Goal: Transaction & Acquisition: Purchase product/service

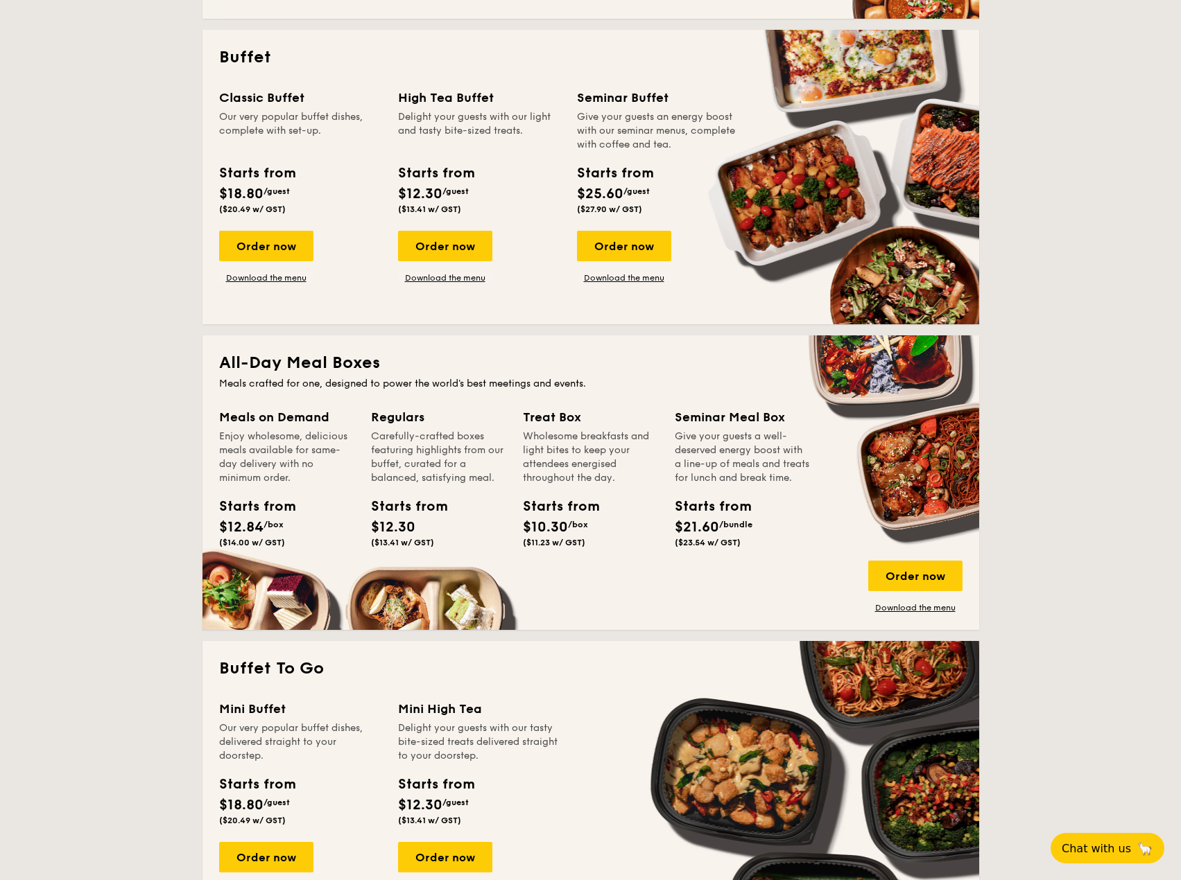
scroll to position [624, 0]
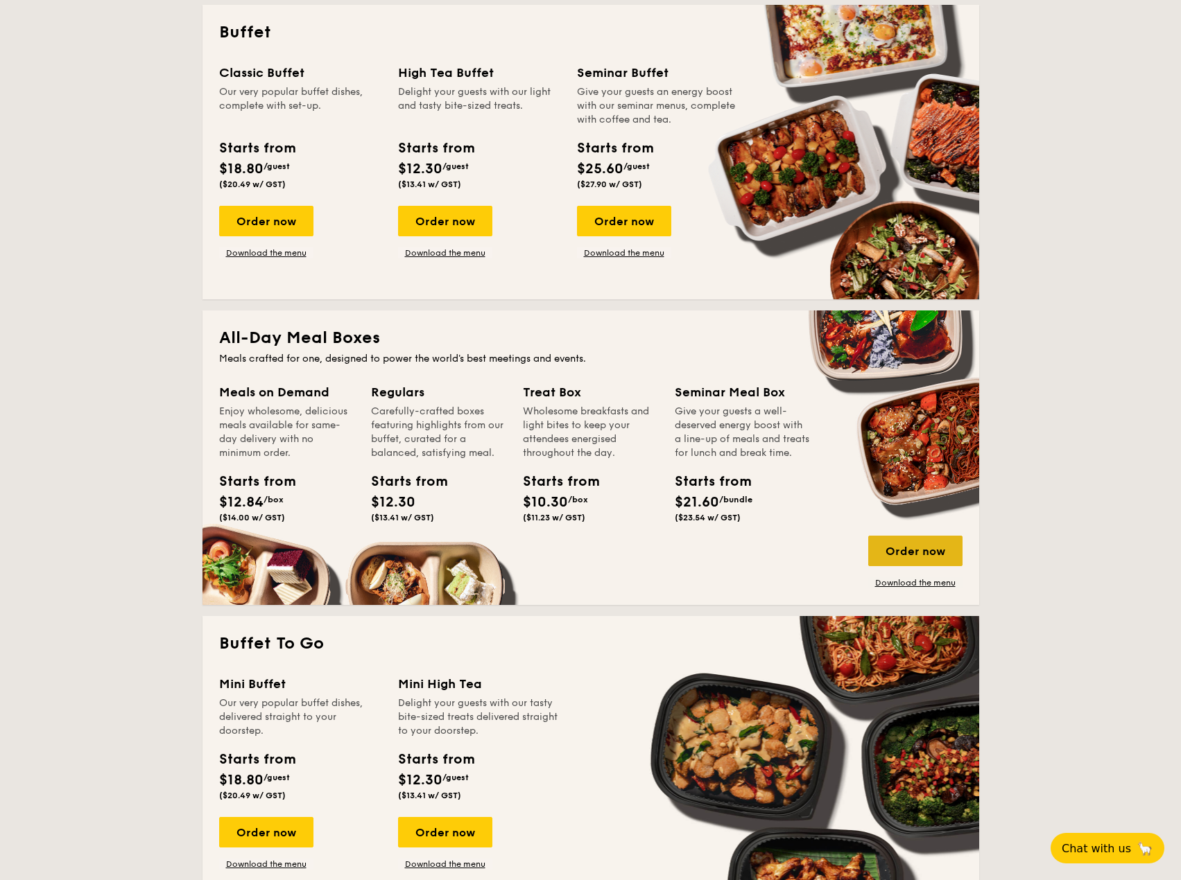
click at [914, 552] on div "Order now" at bounding box center [915, 551] width 94 height 31
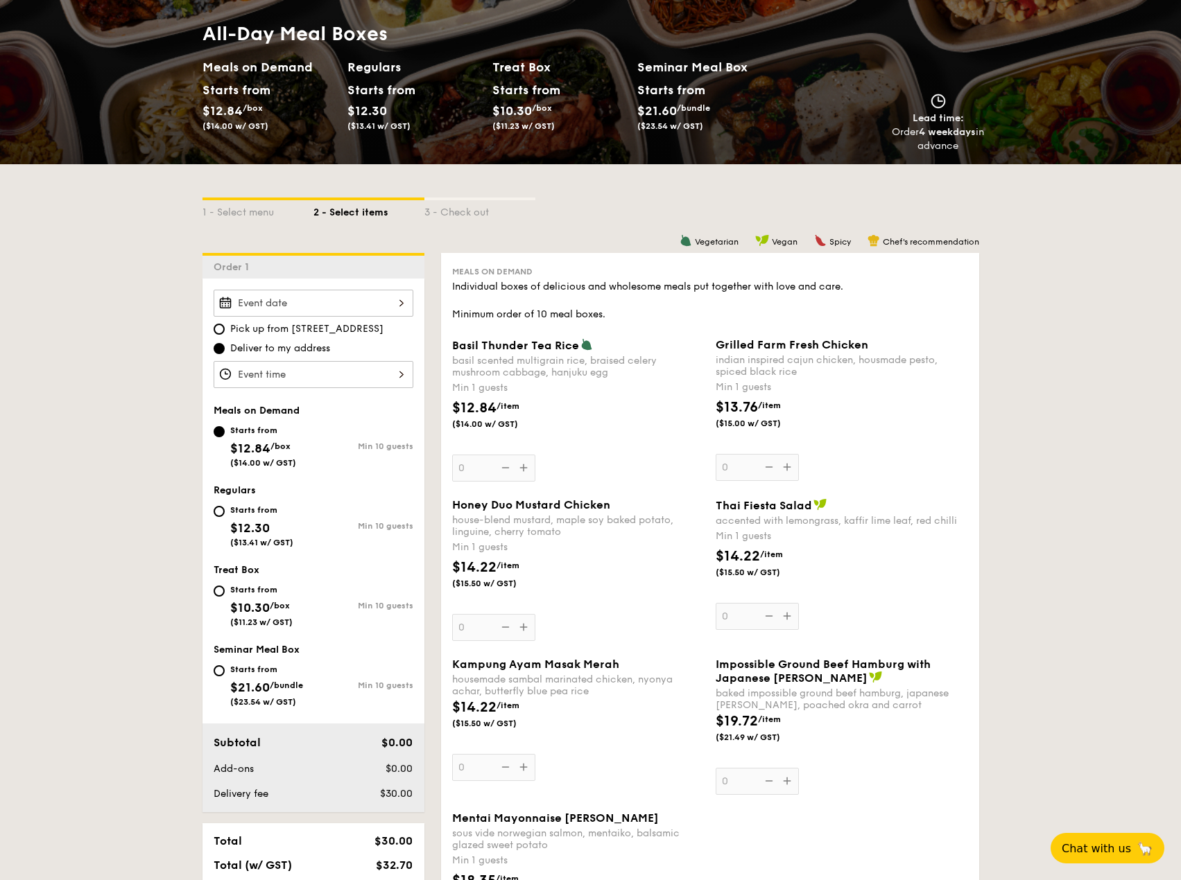
scroll to position [139, 0]
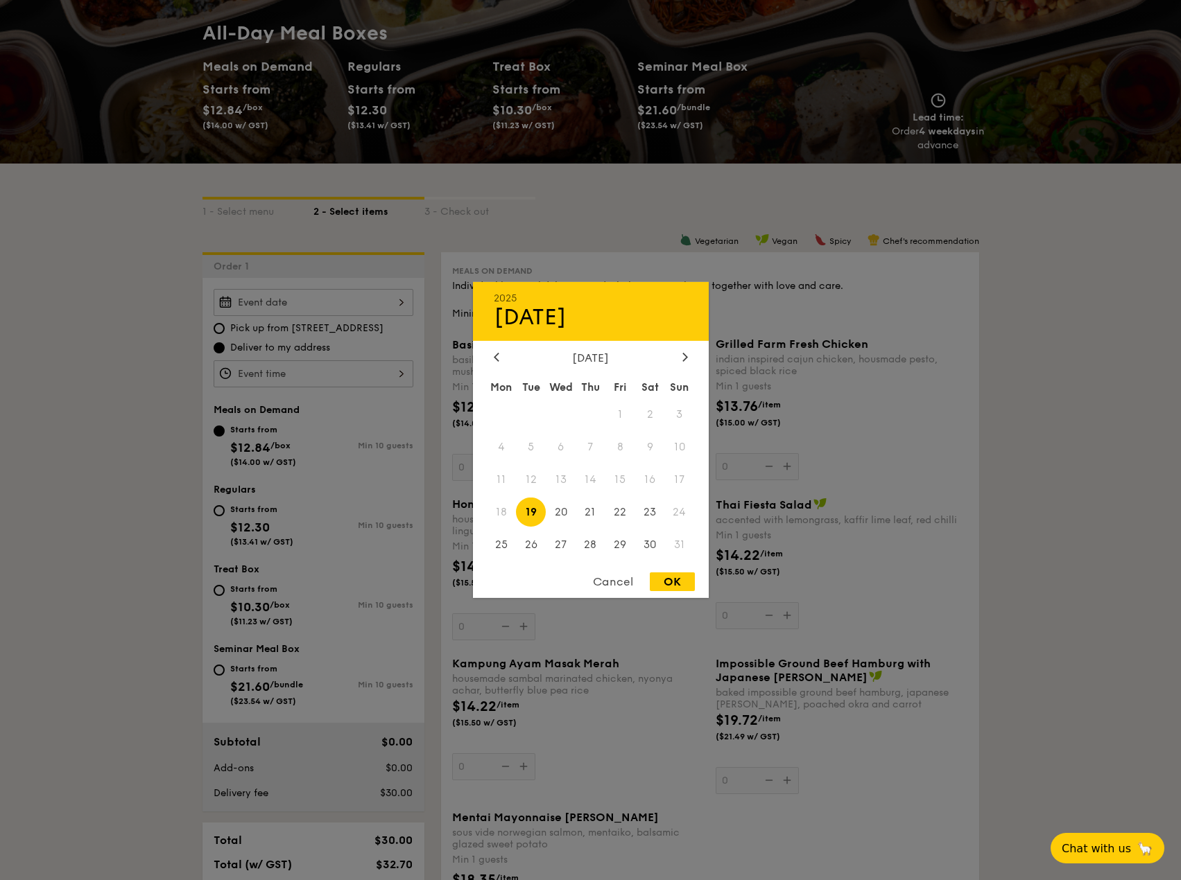
click at [346, 302] on div "2025 Aug [DATE] Tue Wed Thu Fri Sat Sun 1 2 3 4 5 6 7 8 9 10 11 12 13 14 15 16 …" at bounding box center [314, 302] width 200 height 27
click at [499, 513] on span "18" at bounding box center [502, 512] width 30 height 30
click at [496, 514] on span "18" at bounding box center [502, 512] width 30 height 30
click at [625, 589] on div "Cancel" at bounding box center [613, 582] width 68 height 19
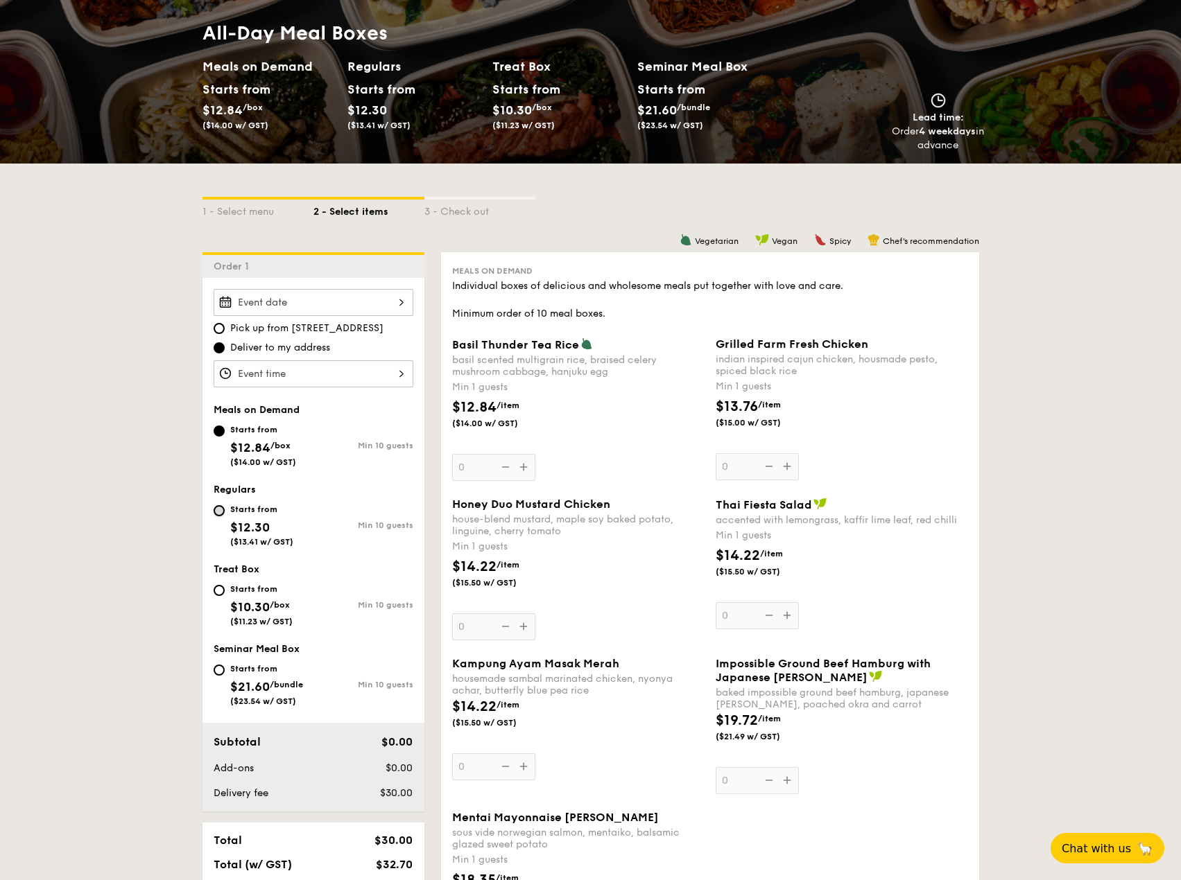
click at [214, 511] on input "Starts from $12.30 ($13.41 w/ GST) Min 10 guests" at bounding box center [219, 510] width 11 height 11
radio input "true"
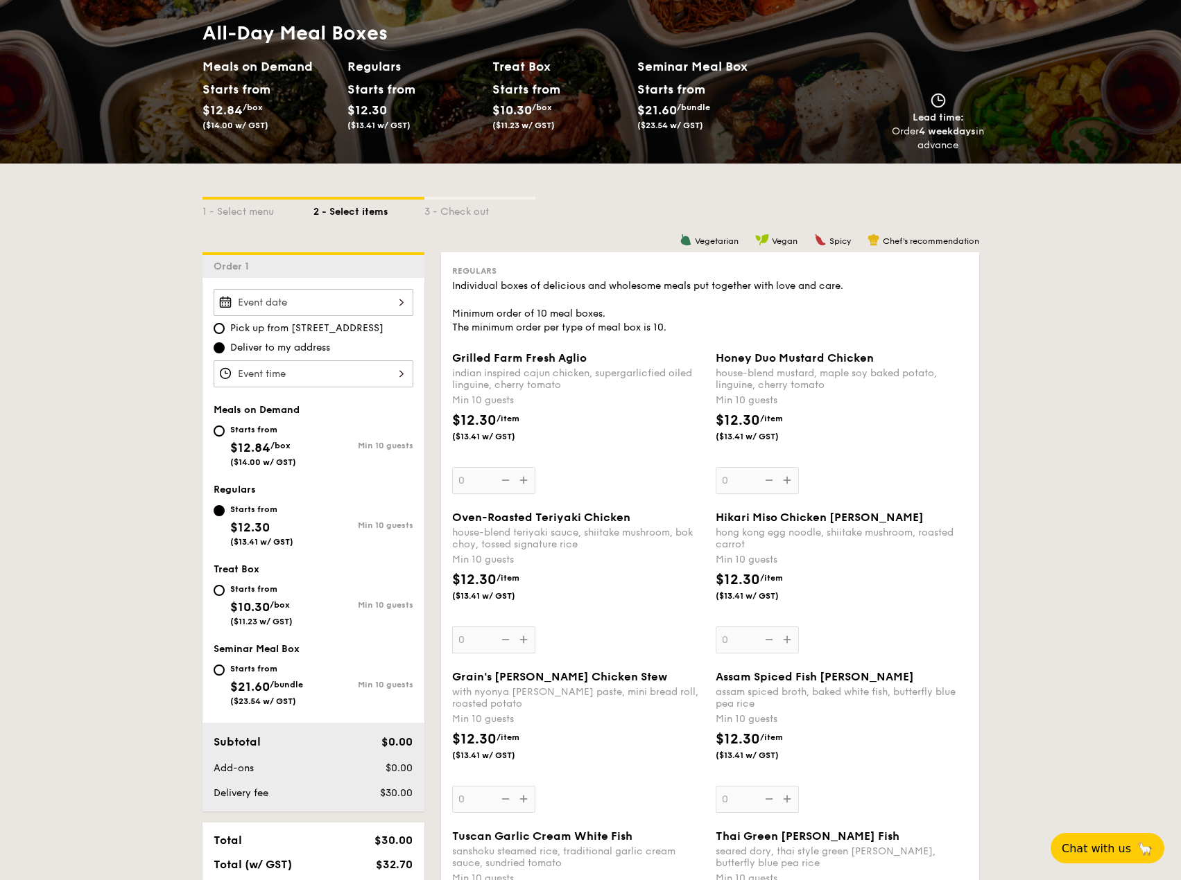
click at [230, 297] on div "2025 Aug [DATE] Tue Wed Thu Fri Sat Sun 1 2 3 4 5 6 7 8 9 10 11 12 13 14 15 16 …" at bounding box center [314, 302] width 200 height 27
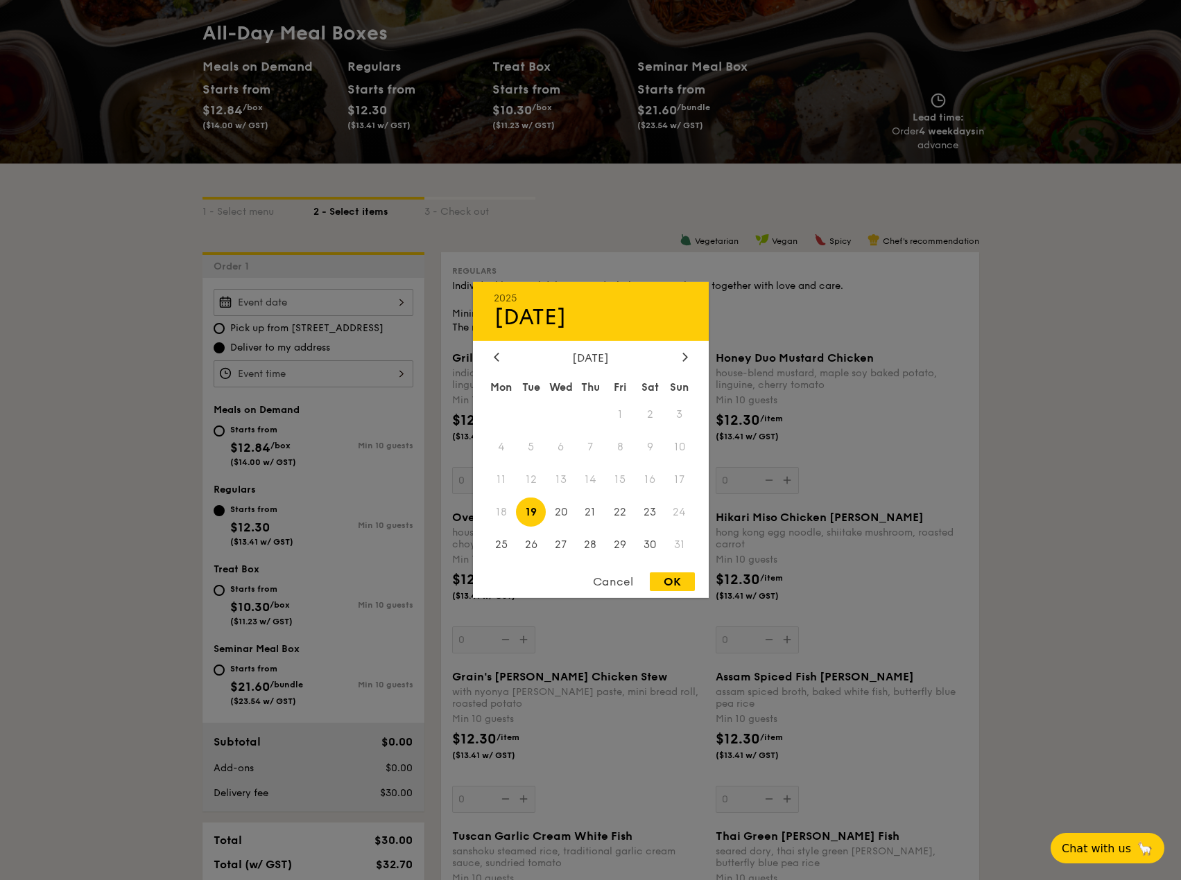
click at [498, 518] on span "18" at bounding box center [502, 512] width 30 height 30
click at [595, 587] on div "Cancel" at bounding box center [613, 582] width 68 height 19
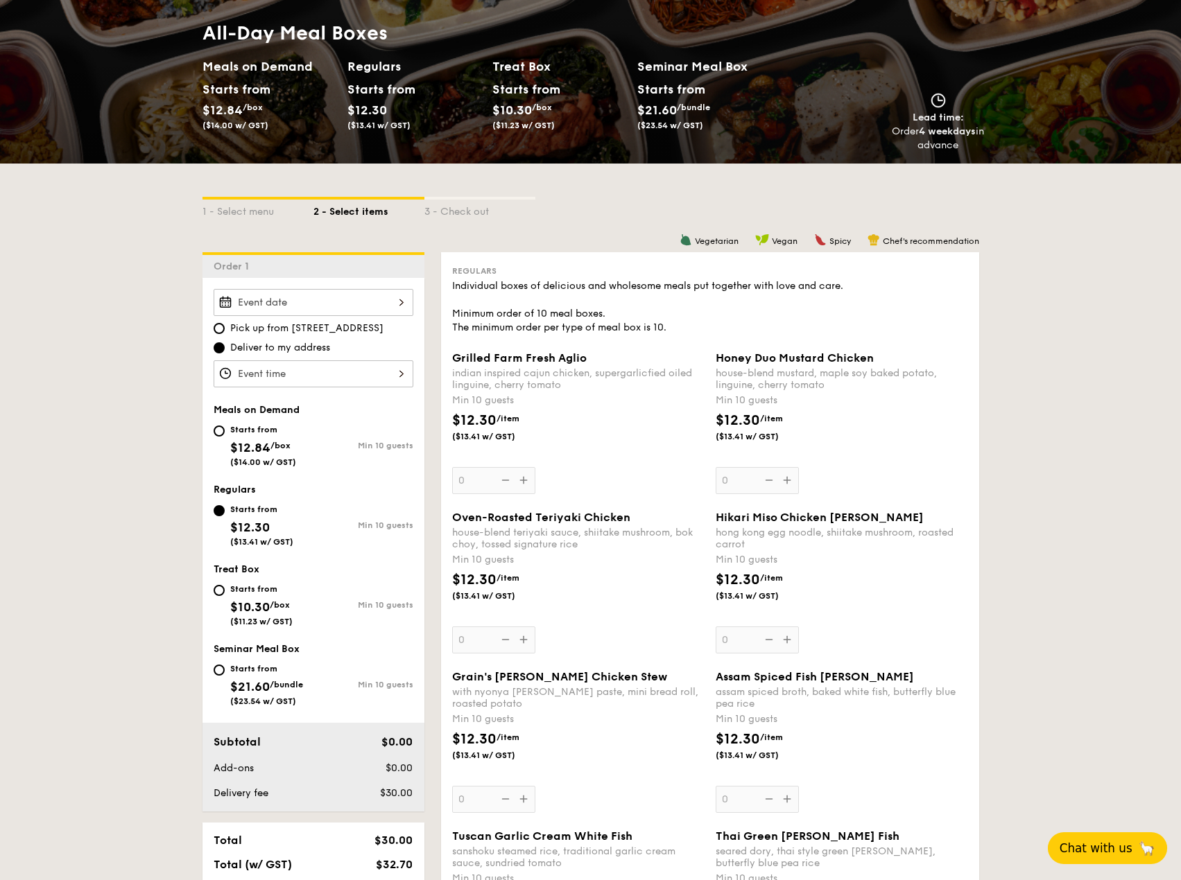
click at [1117, 856] on button "Chat with us 🦙" at bounding box center [1107, 849] width 119 height 32
